Goal: Transaction & Acquisition: Purchase product/service

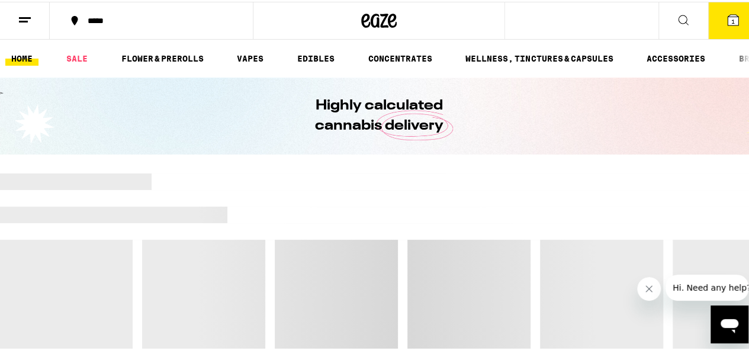
click at [23, 22] on icon at bounding box center [25, 18] width 14 height 14
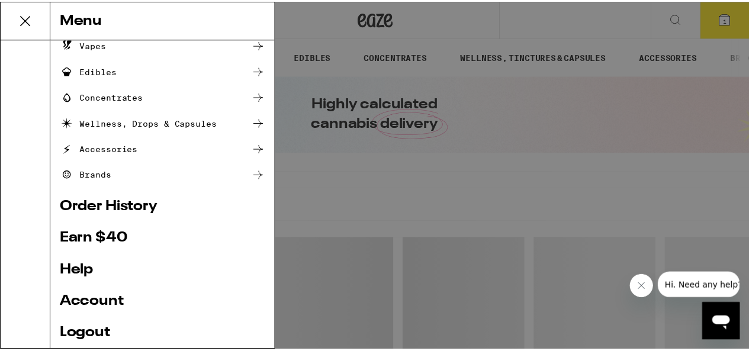
scroll to position [112, 0]
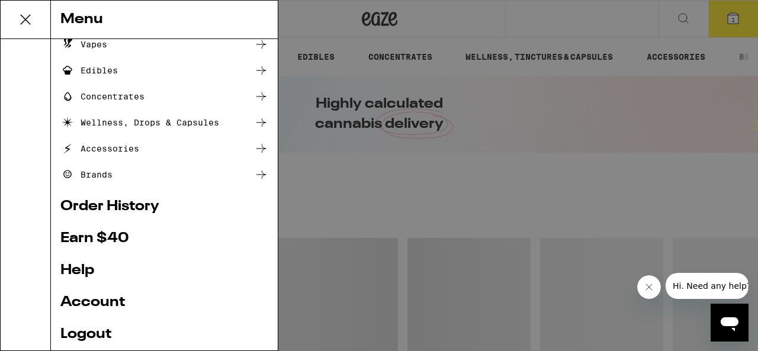
click at [105, 296] on link "Account" at bounding box center [164, 303] width 208 height 14
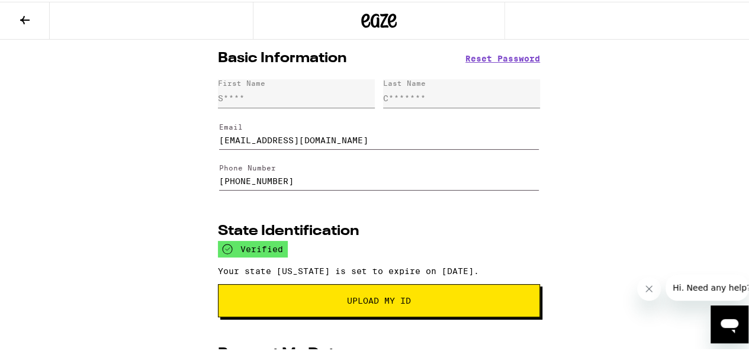
click at [27, 13] on icon at bounding box center [25, 18] width 14 height 14
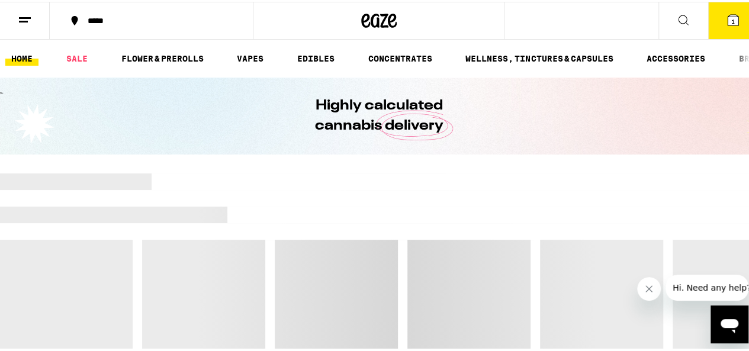
click at [21, 21] on icon at bounding box center [25, 18] width 14 height 14
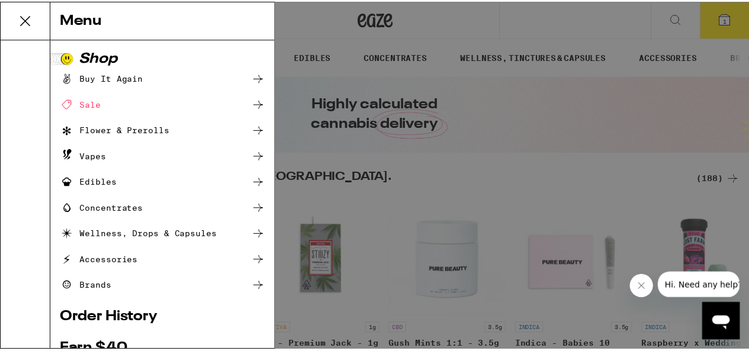
scroll to position [193, 0]
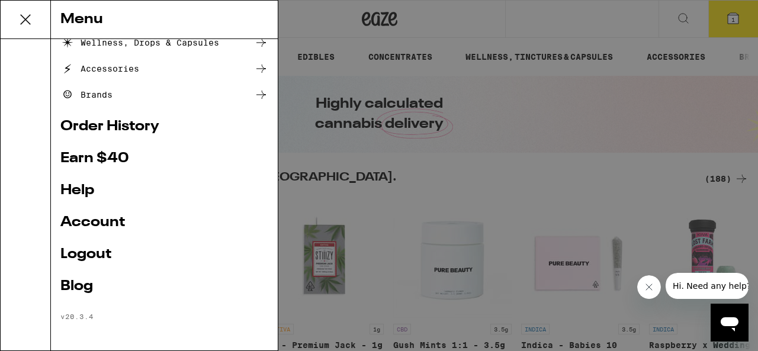
click at [95, 121] on link "Order History" at bounding box center [164, 127] width 208 height 14
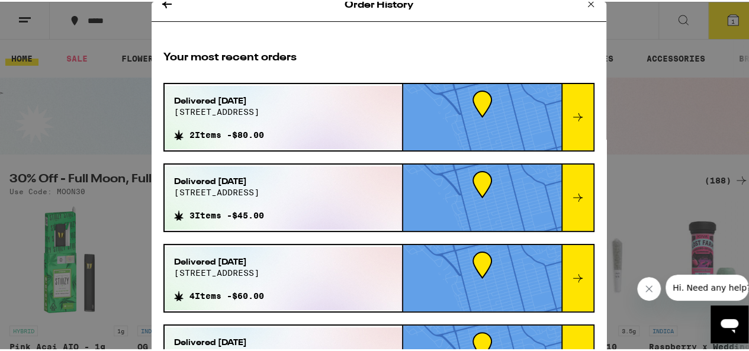
scroll to position [14, 0]
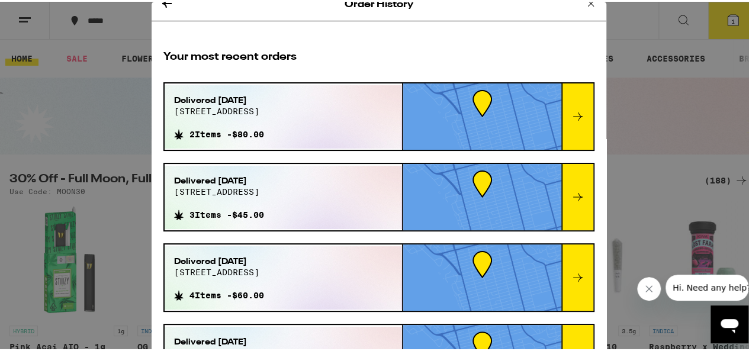
click at [162, 2] on icon at bounding box center [166, 2] width 9 height 8
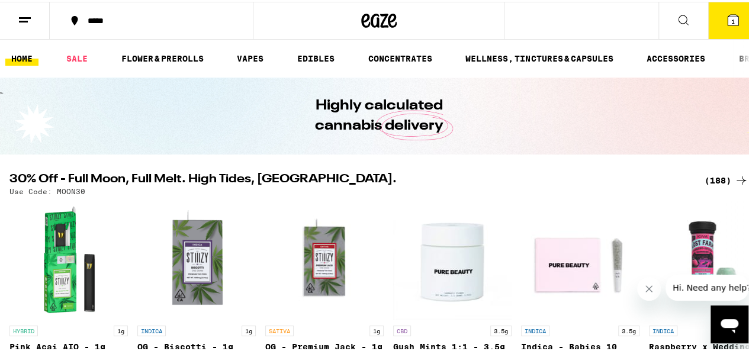
click at [732, 22] on span "1" at bounding box center [734, 19] width 4 height 7
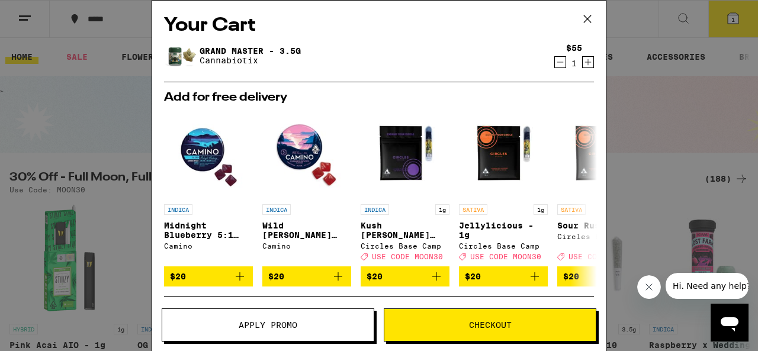
click at [464, 316] on button "Checkout" at bounding box center [490, 325] width 213 height 33
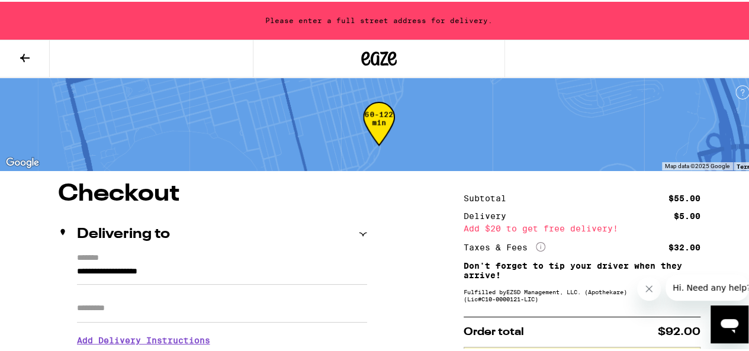
scroll to position [1, 0]
